Goal: Answer question/provide support

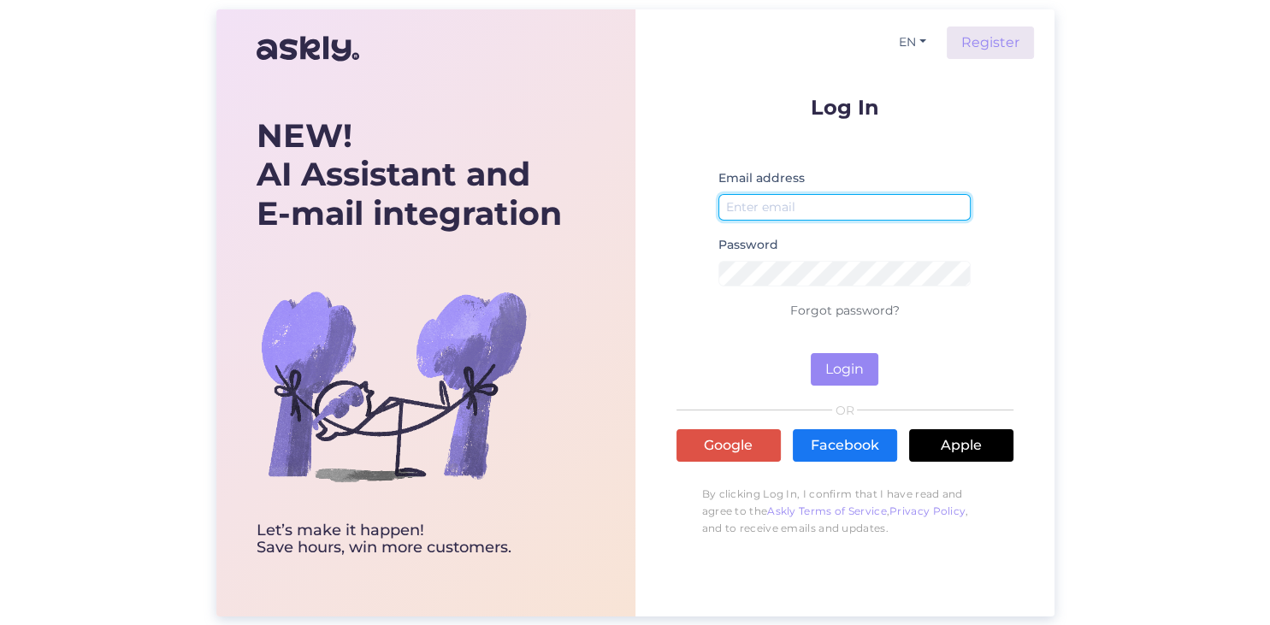
click at [809, 209] on input "email" at bounding box center [845, 207] width 253 height 27
type input "[EMAIL_ADDRESS][DOMAIN_NAME]"
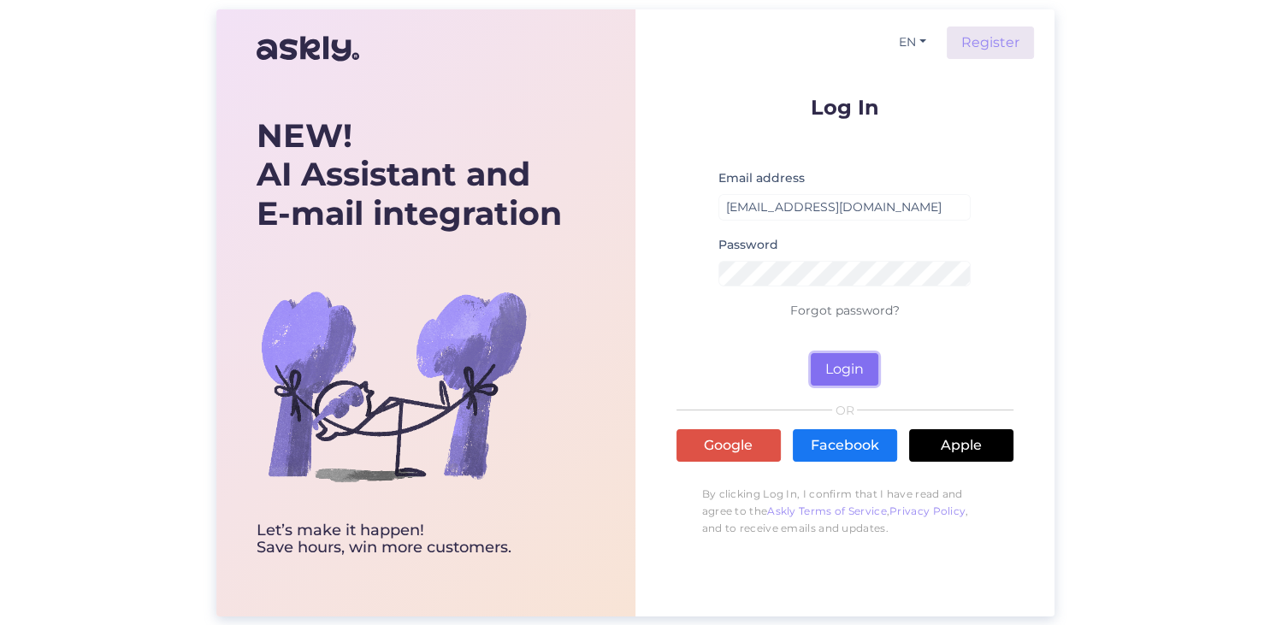
click at [843, 364] on button "Login" at bounding box center [845, 369] width 68 height 33
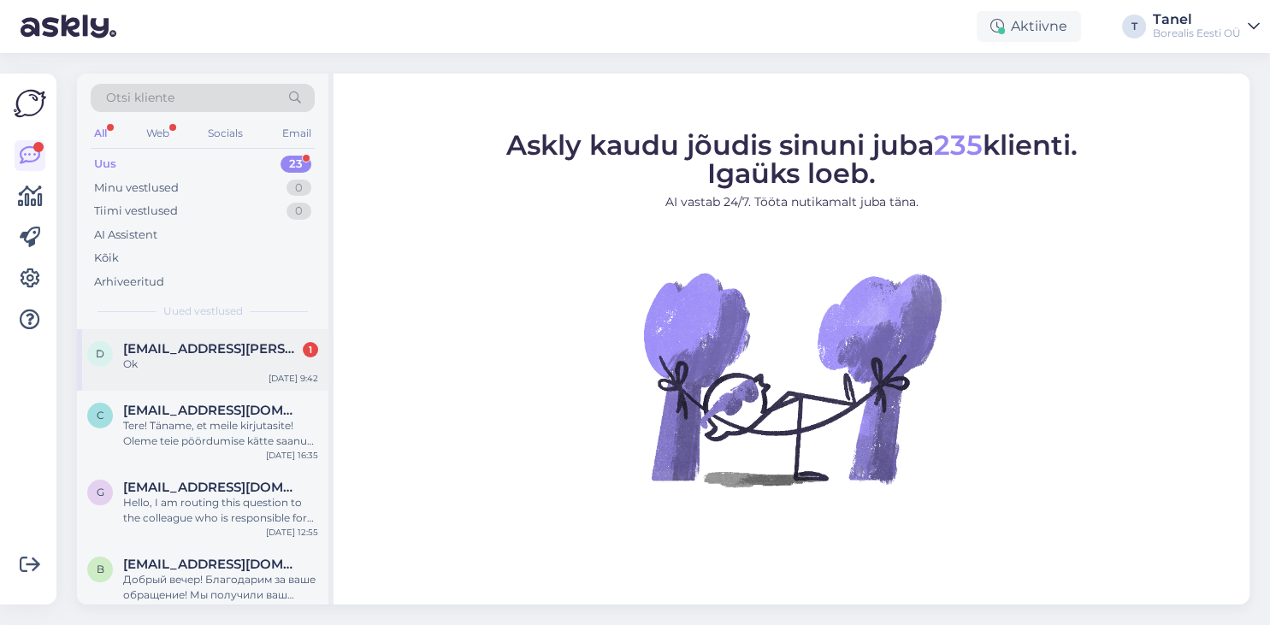
click at [164, 366] on div "Ok" at bounding box center [220, 364] width 195 height 15
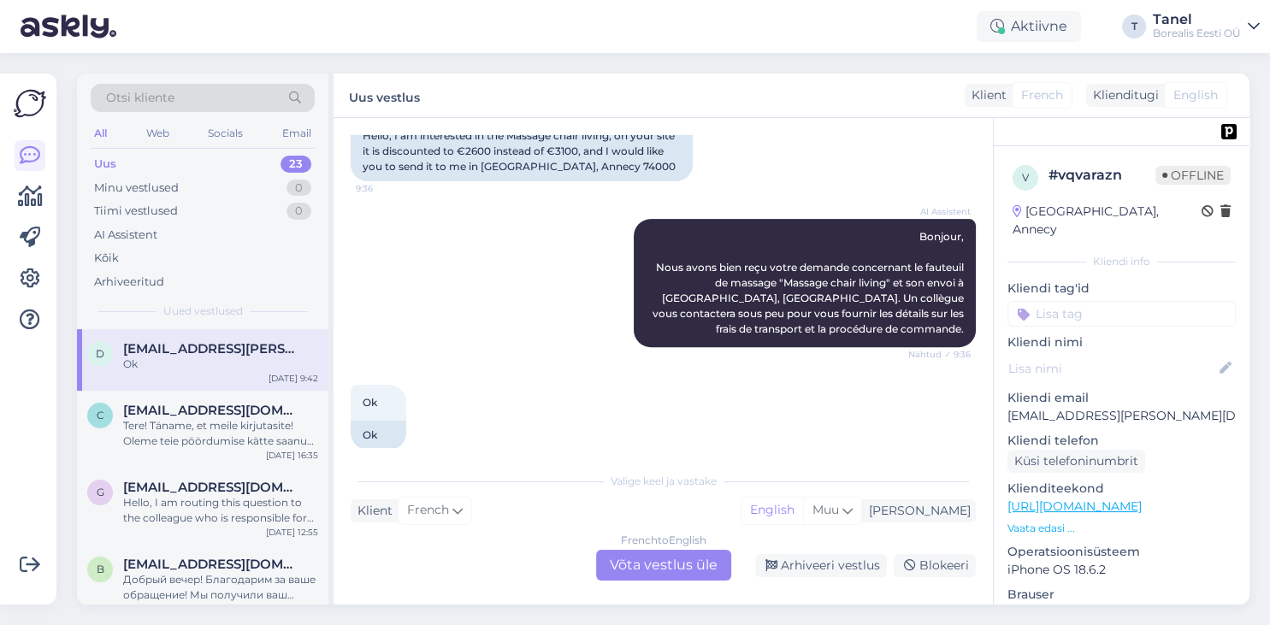
scroll to position [695, 0]
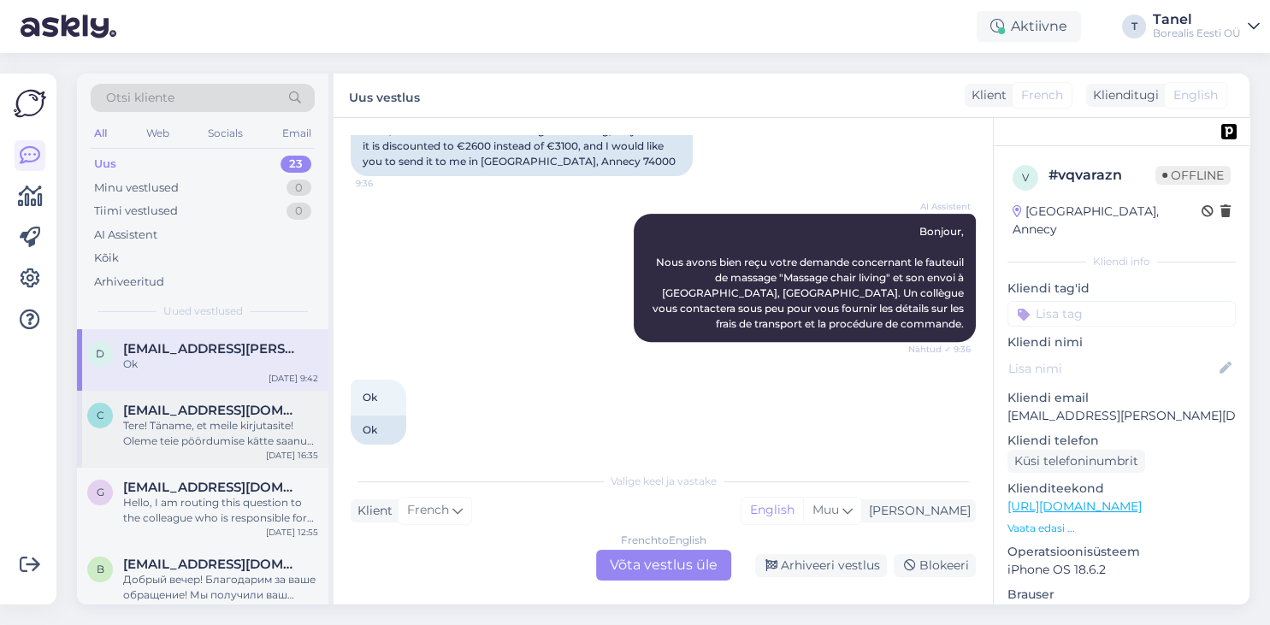
click at [207, 411] on span "[EMAIL_ADDRESS][DOMAIN_NAME]" at bounding box center [212, 410] width 178 height 15
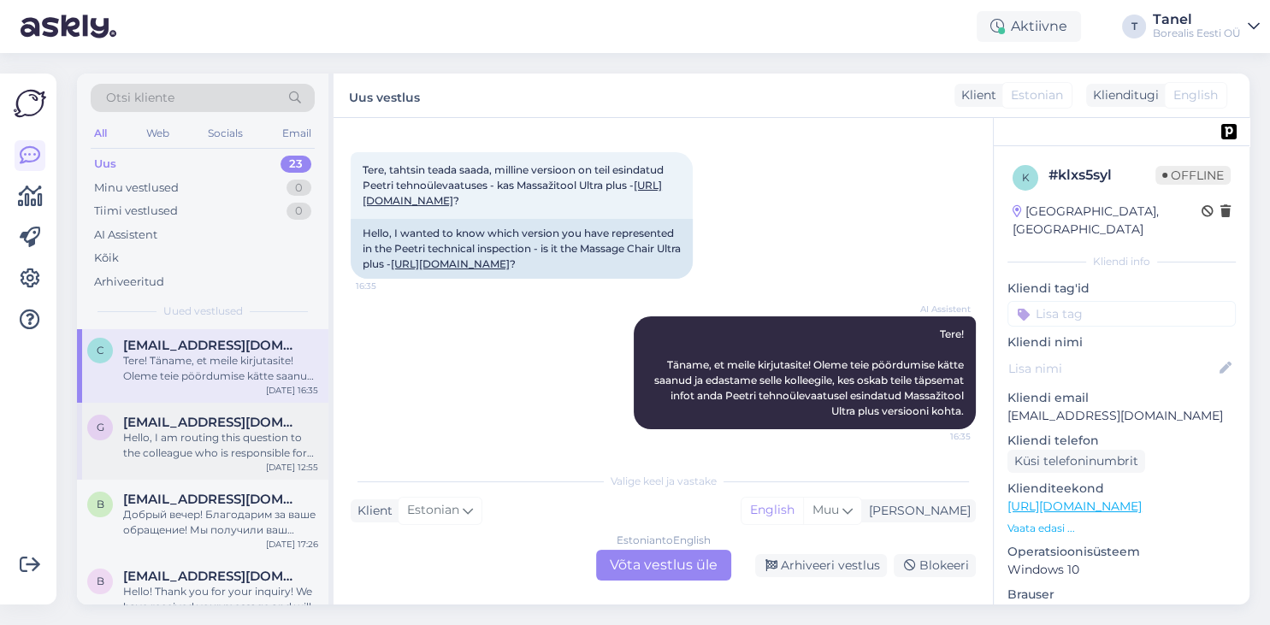
scroll to position [98, 0]
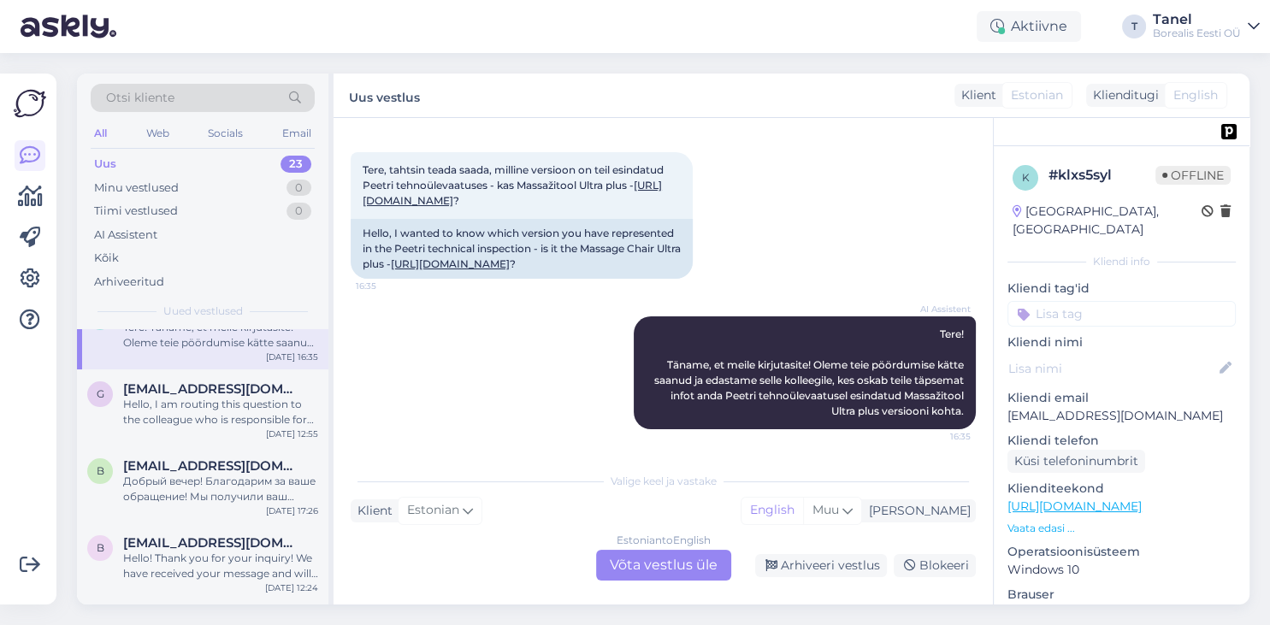
click at [1216, 33] on div "Borealis Eesti OÜ" at bounding box center [1197, 34] width 88 height 14
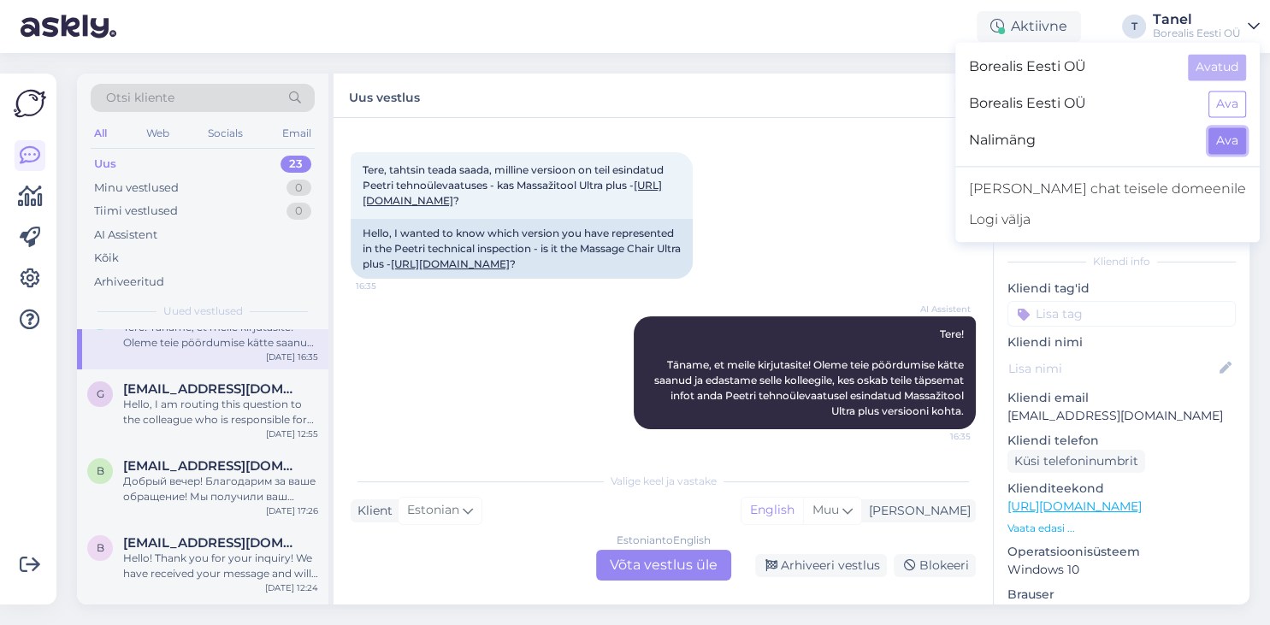
click at [1226, 139] on button "Ava" at bounding box center [1228, 140] width 38 height 27
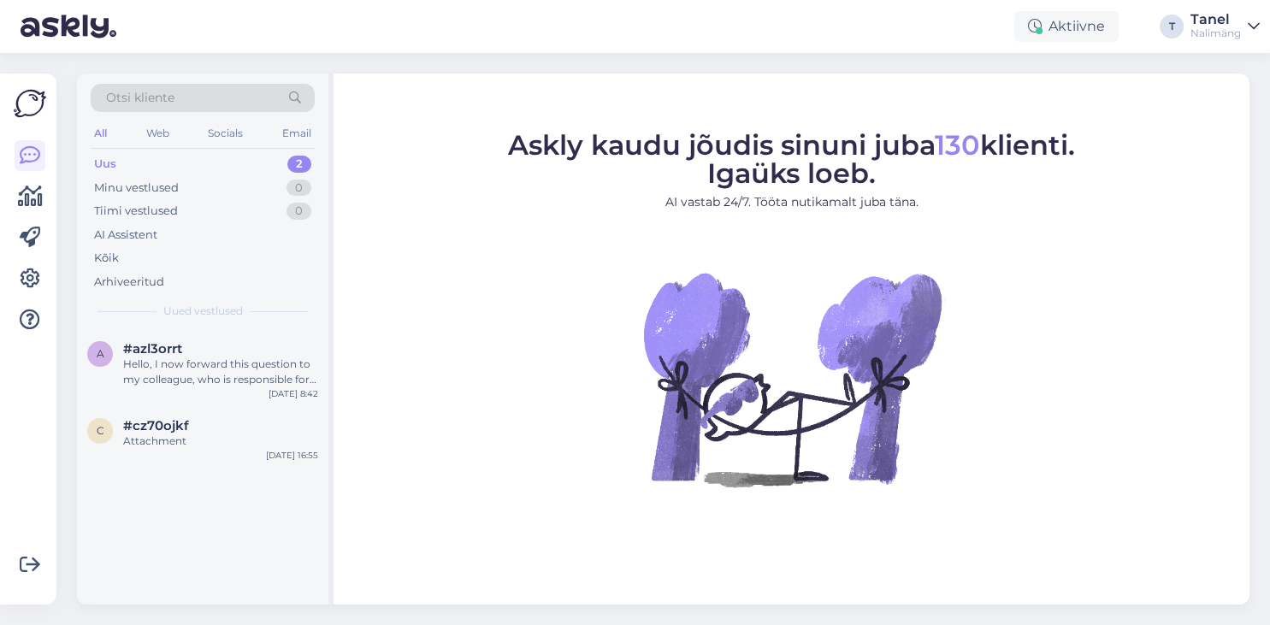
click at [285, 165] on div "Uus 2" at bounding box center [203, 164] width 224 height 24
click at [192, 388] on div "a #azl3orrt Hello, I now forward this question to my colleague, who is responsi…" at bounding box center [203, 367] width 252 height 77
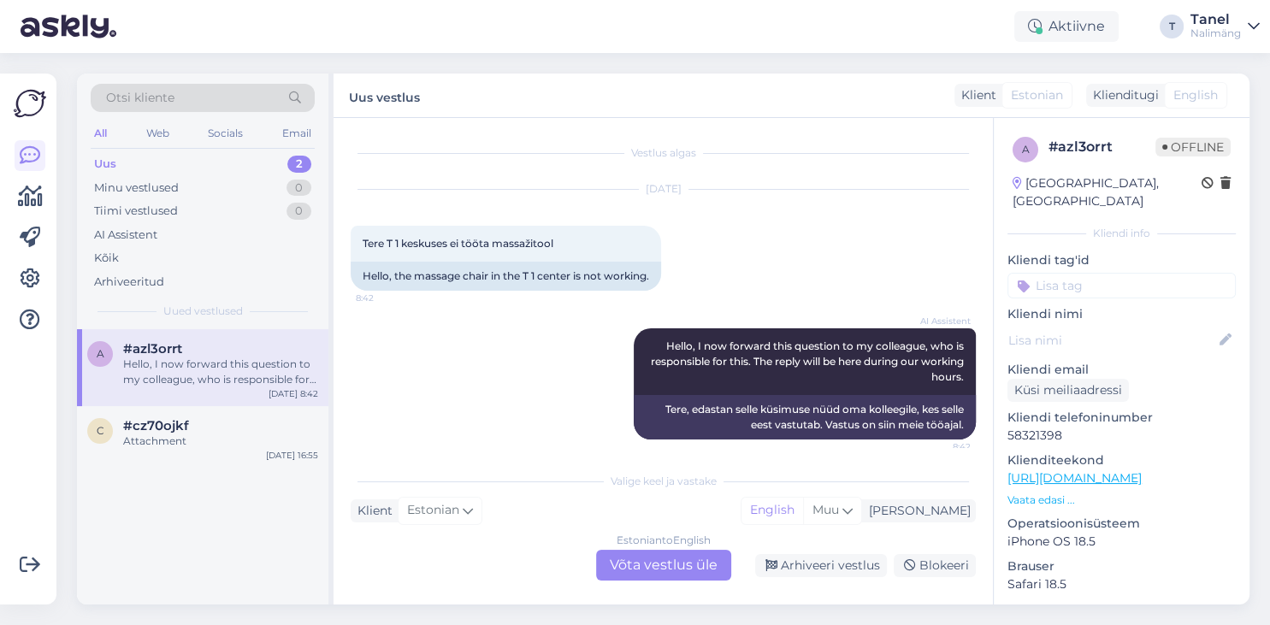
scroll to position [10, 0]
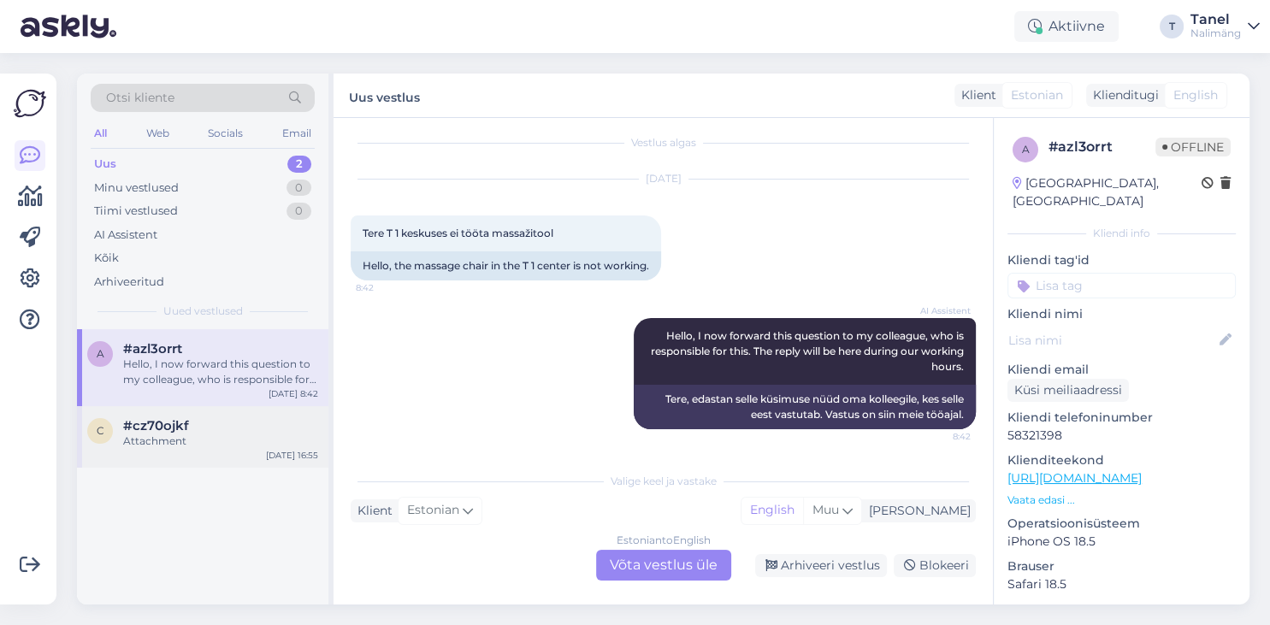
click at [190, 441] on div "Attachment" at bounding box center [220, 441] width 195 height 15
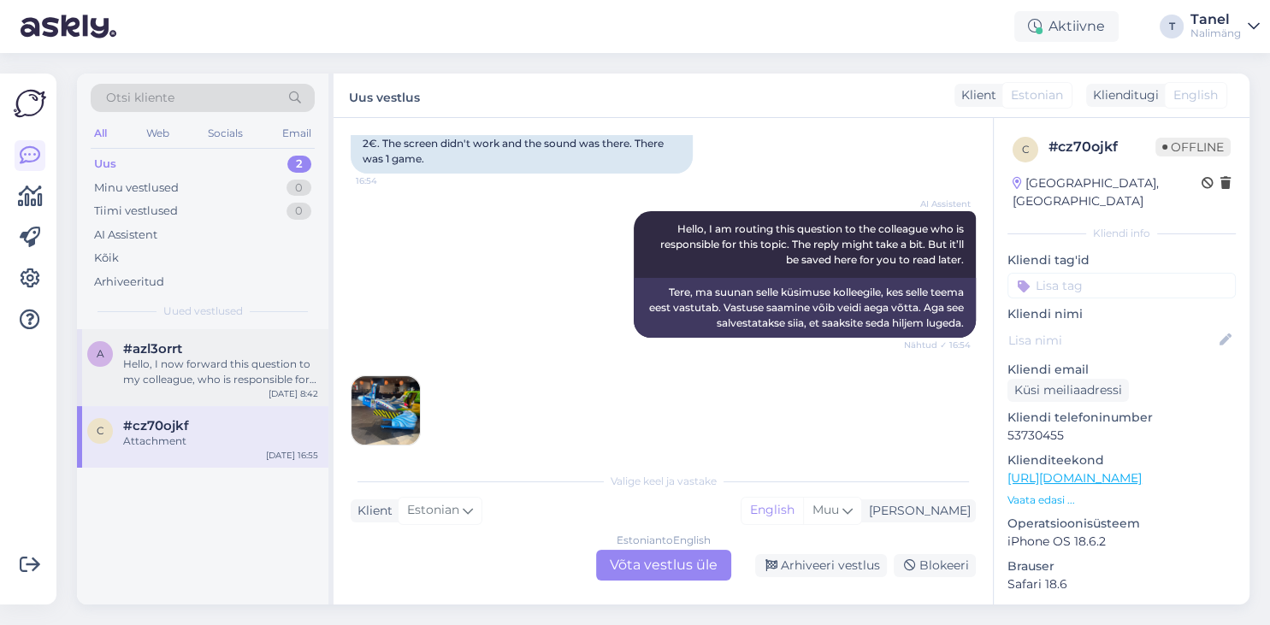
click at [178, 369] on div "Hello, I now forward this question to my colleague, who is responsible for this…" at bounding box center [220, 372] width 195 height 31
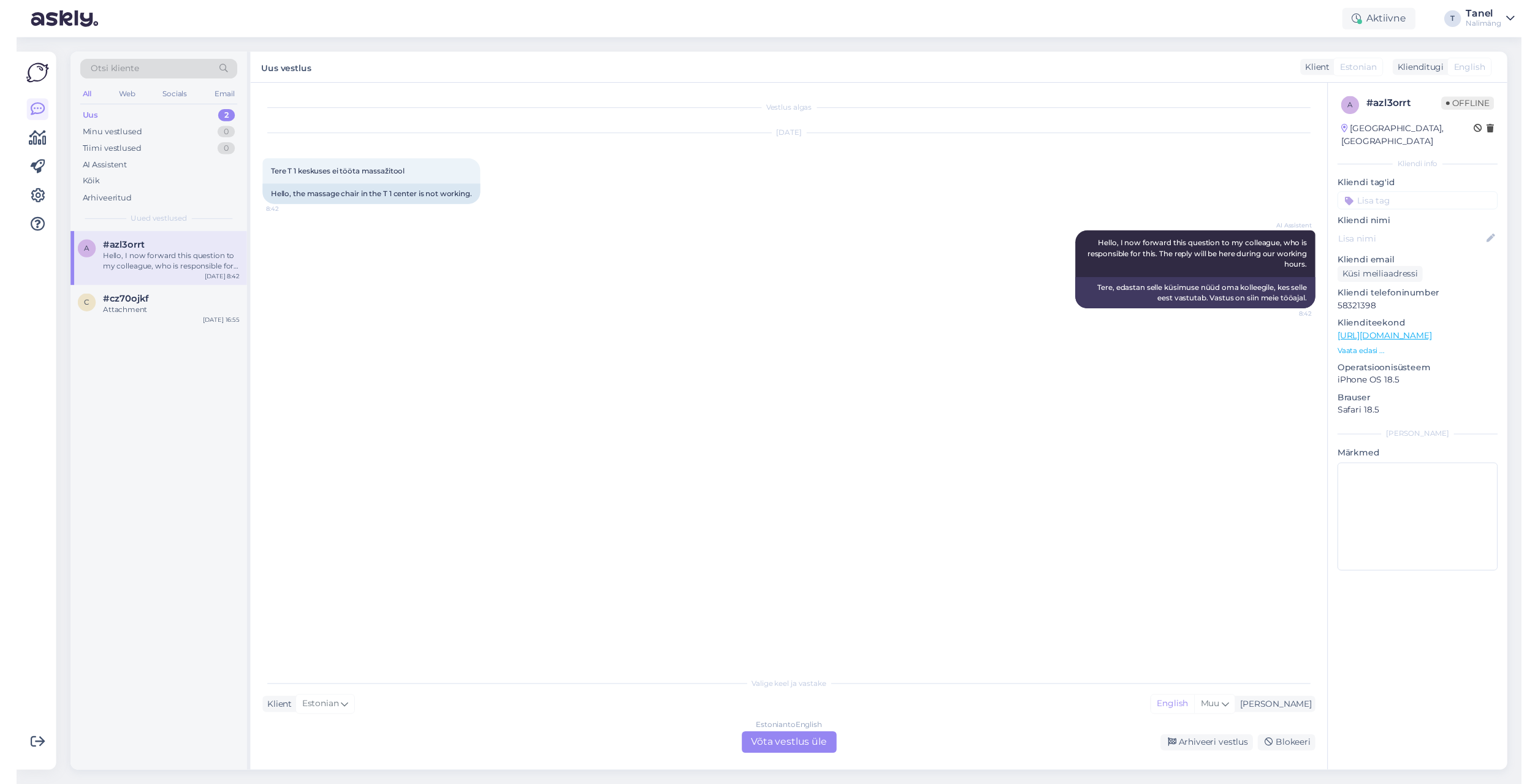
scroll to position [0, 0]
